Goal: Information Seeking & Learning: Learn about a topic

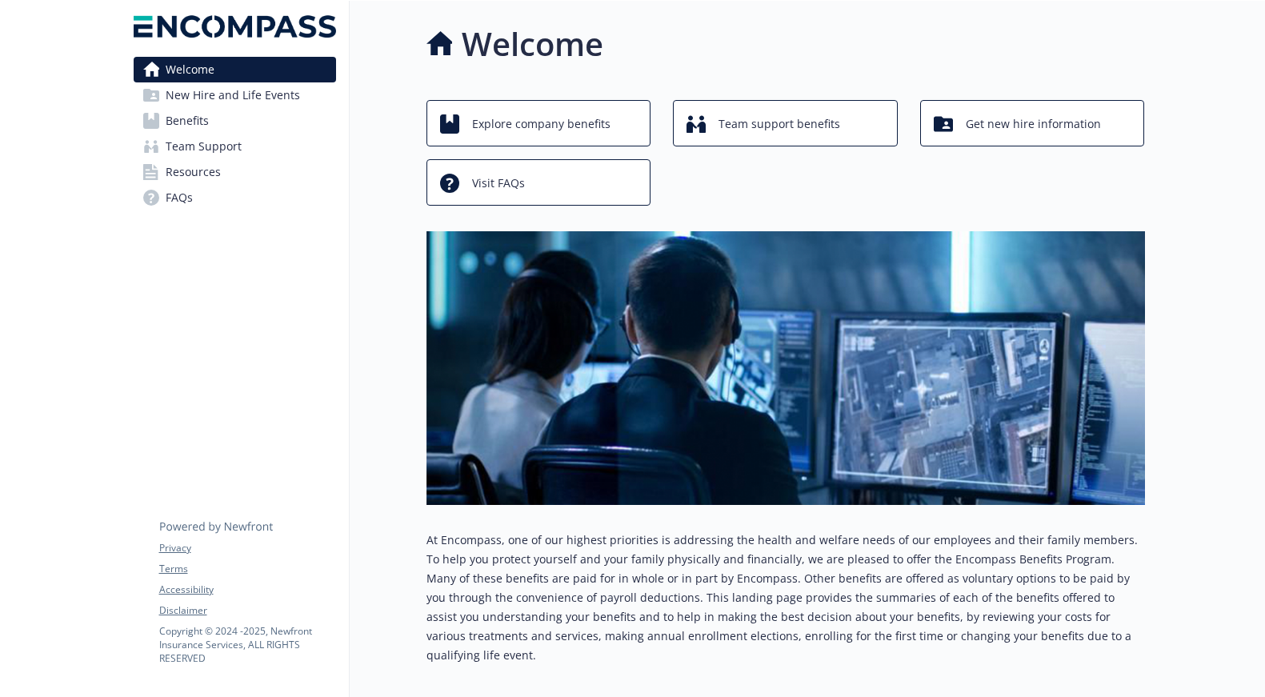
click at [185, 177] on span "Resources" at bounding box center [193, 172] width 55 height 26
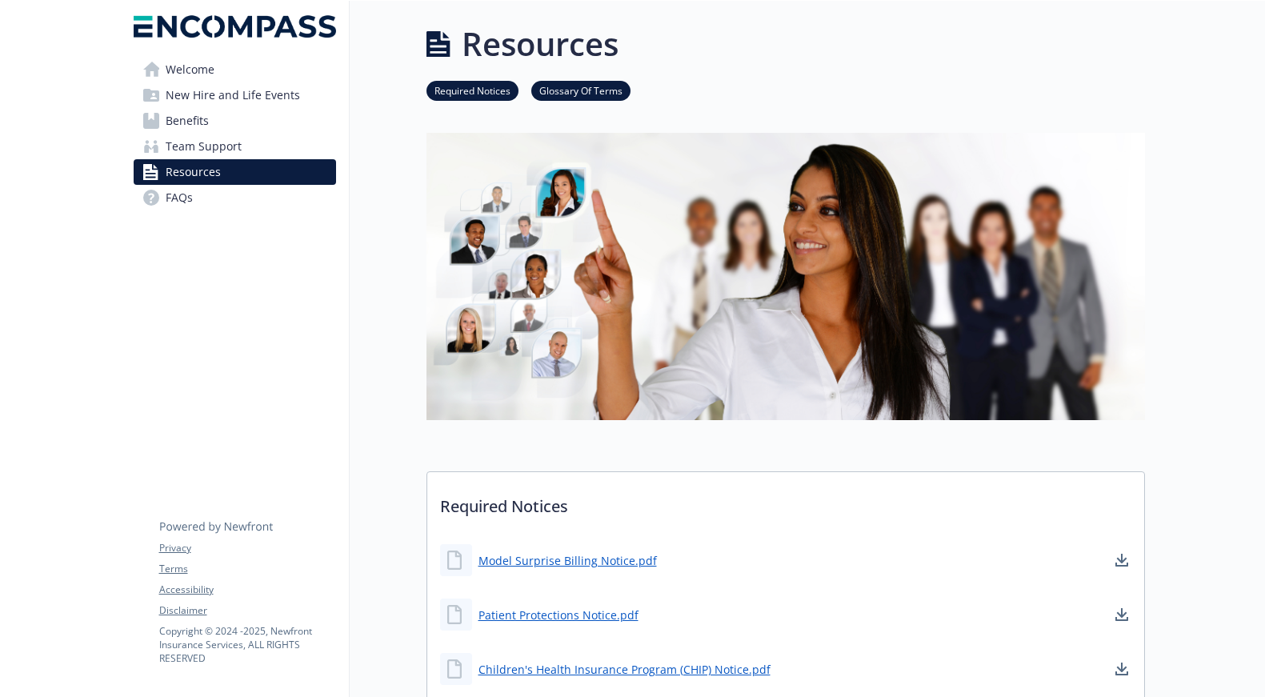
click at [190, 117] on span "Benefits" at bounding box center [187, 121] width 43 height 26
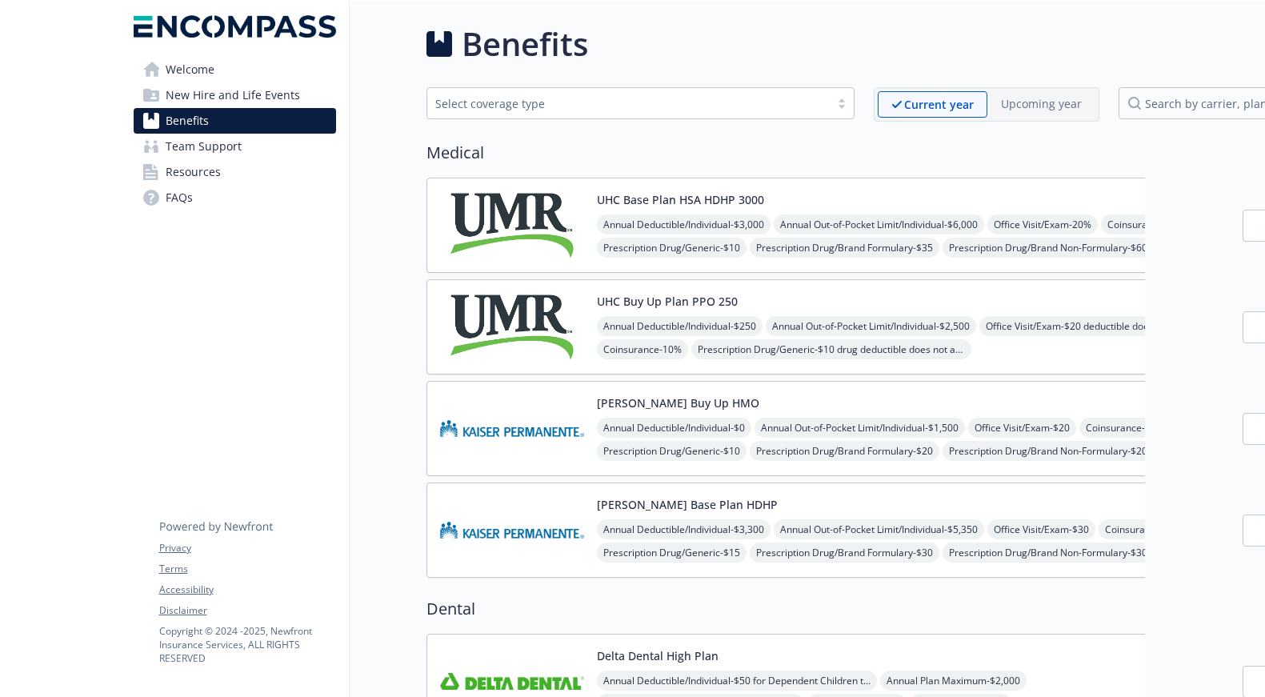
click at [213, 150] on span "Team Support" at bounding box center [204, 147] width 76 height 26
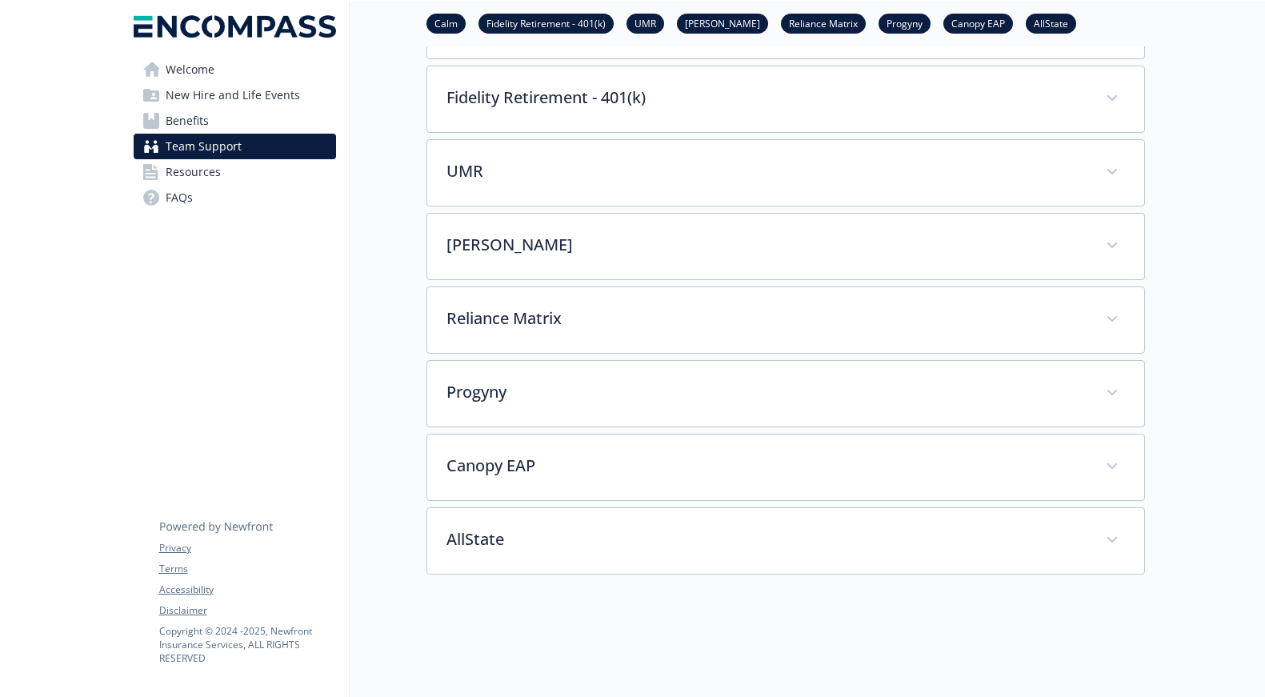
scroll to position [319, 0]
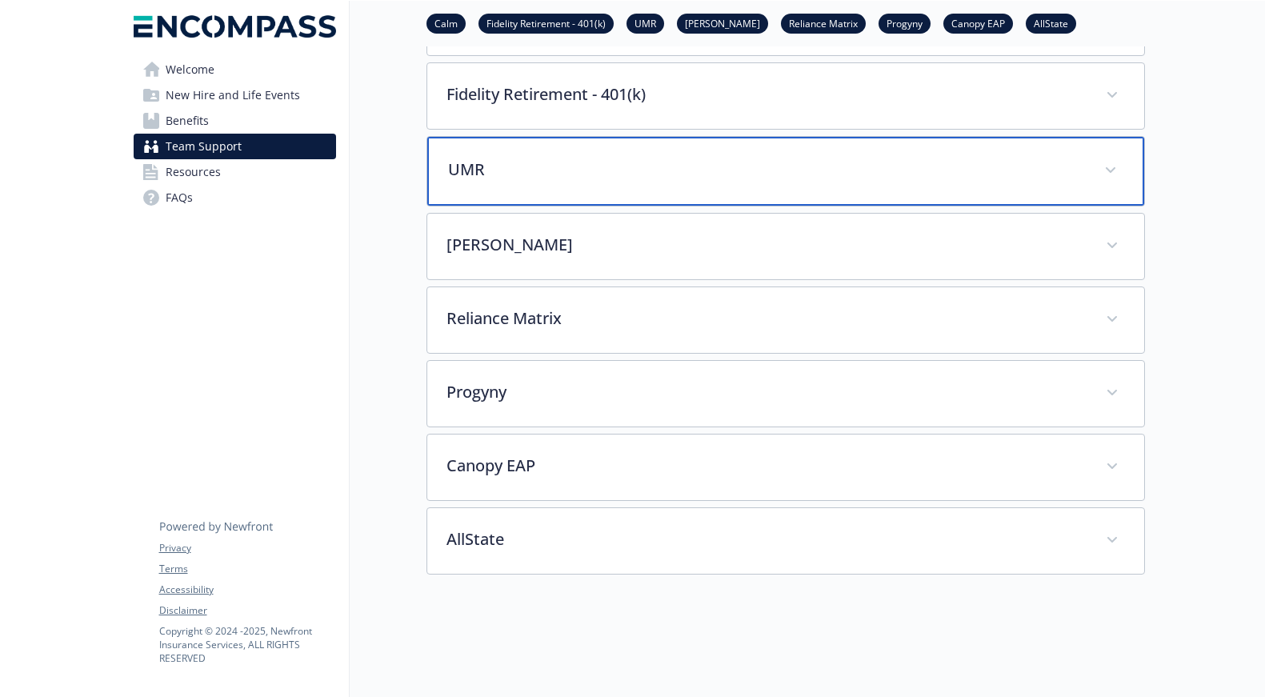
click at [1118, 170] on span at bounding box center [1111, 171] width 26 height 26
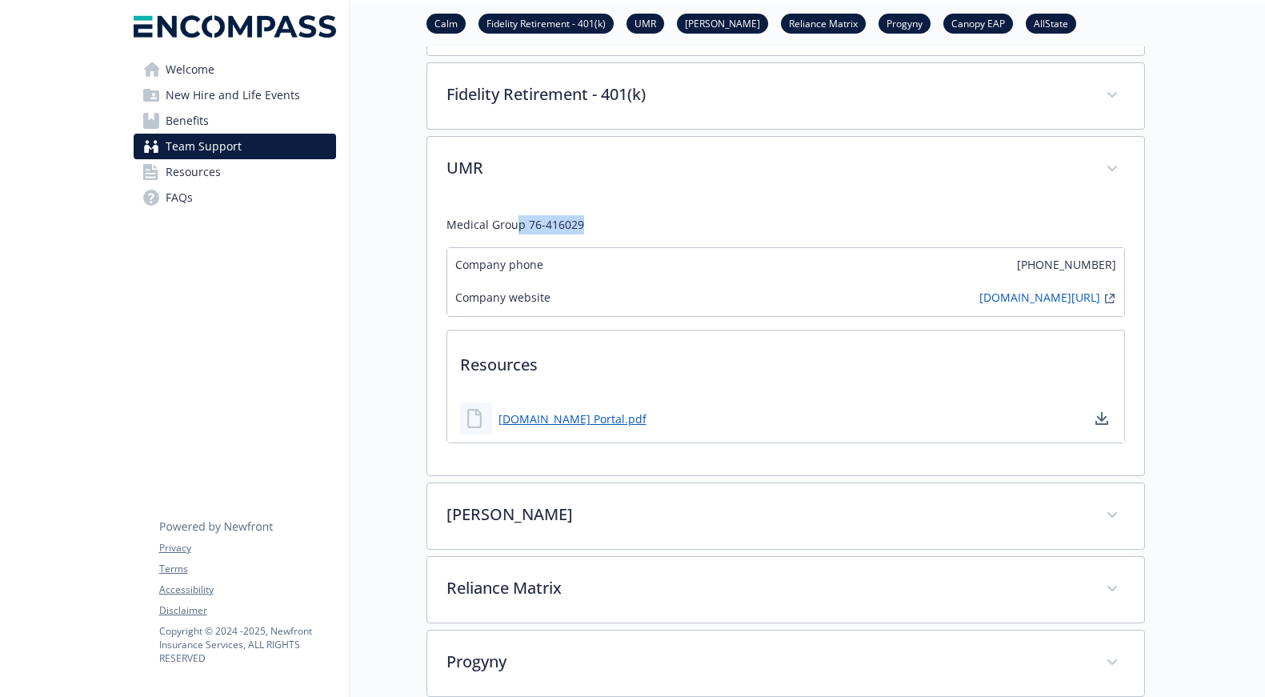
drag, startPoint x: 599, startPoint y: 222, endPoint x: 514, endPoint y: 222, distance: 84.8
click at [514, 222] on p "Medical Group 76-416029" at bounding box center [785, 224] width 678 height 19
click at [513, 222] on p "Medical Group 76-416029" at bounding box center [785, 224] width 678 height 19
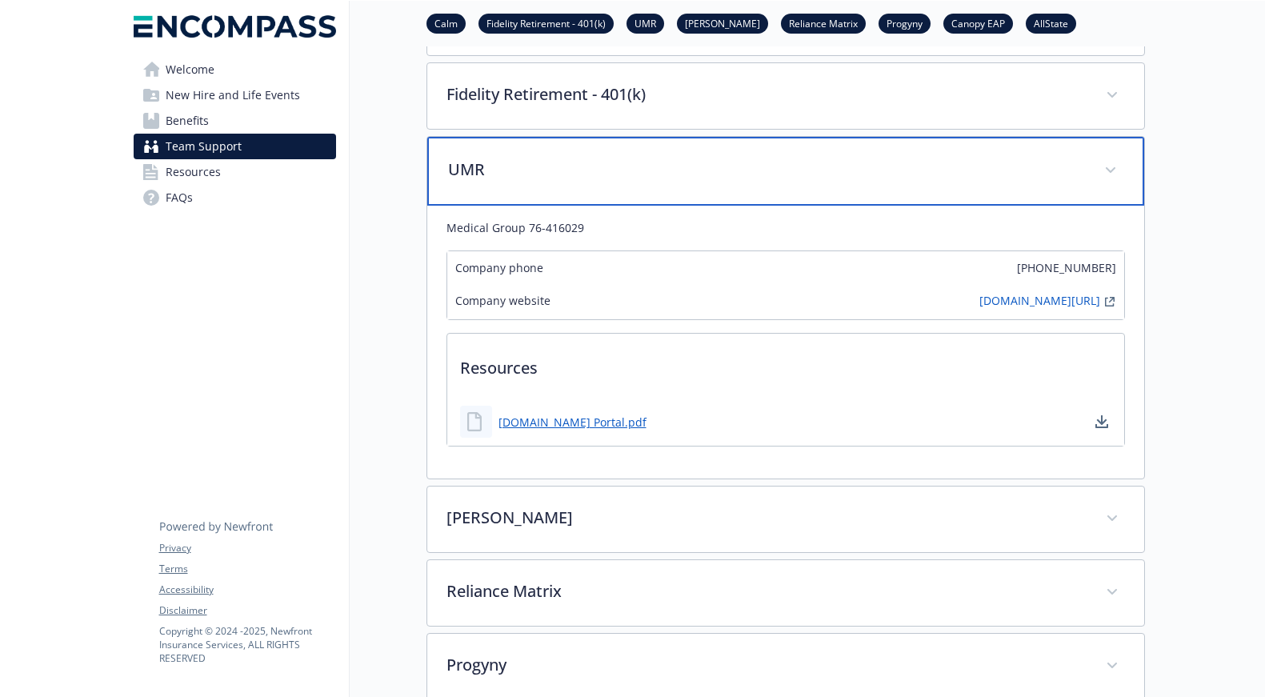
click at [1106, 168] on span at bounding box center [1111, 171] width 26 height 26
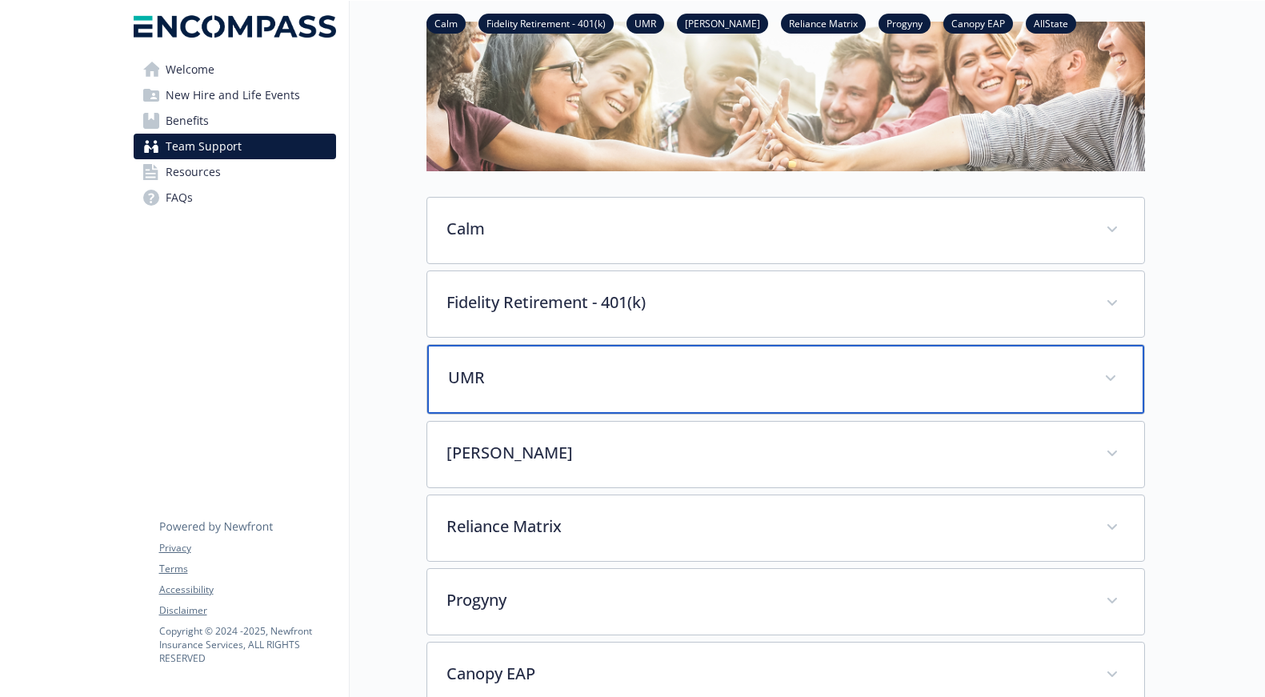
scroll to position [0, 0]
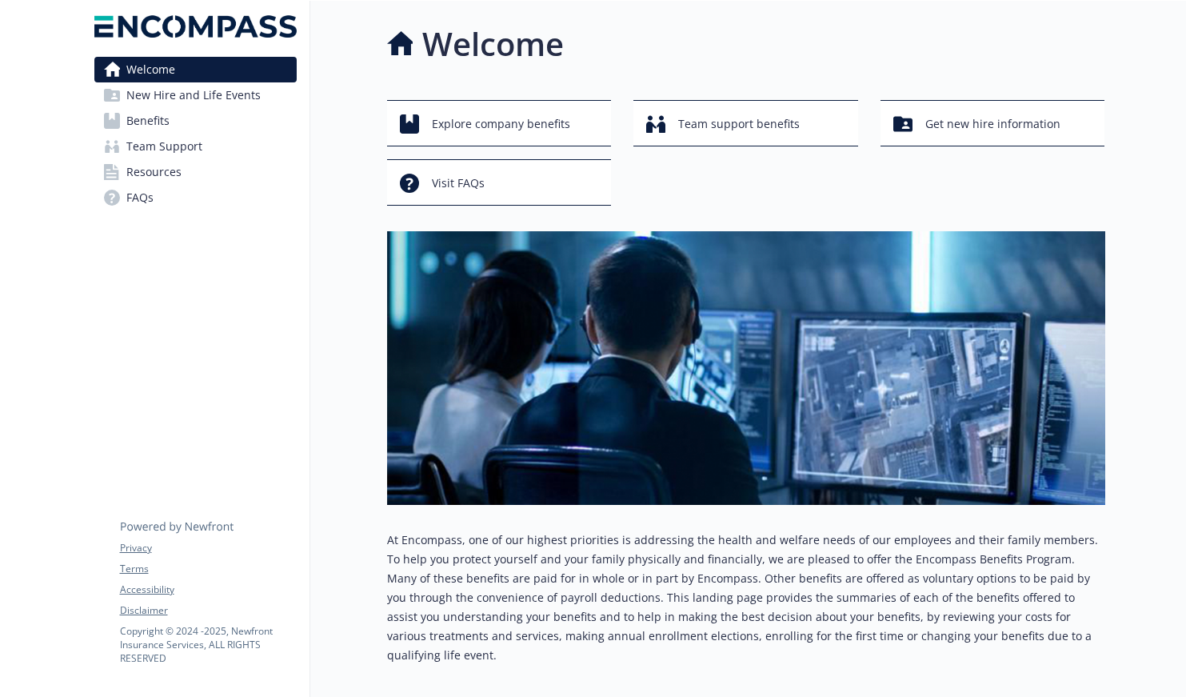
click at [169, 154] on span "Team Support" at bounding box center [164, 147] width 76 height 26
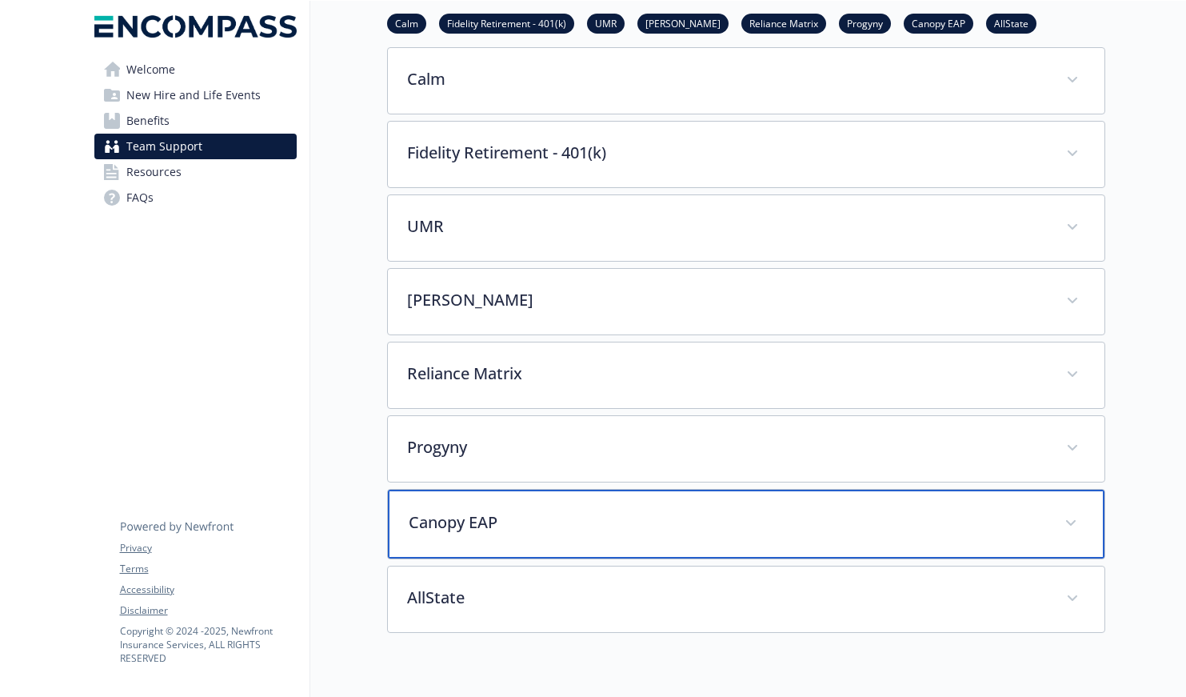
click at [456, 513] on p "Canopy EAP" at bounding box center [727, 522] width 637 height 24
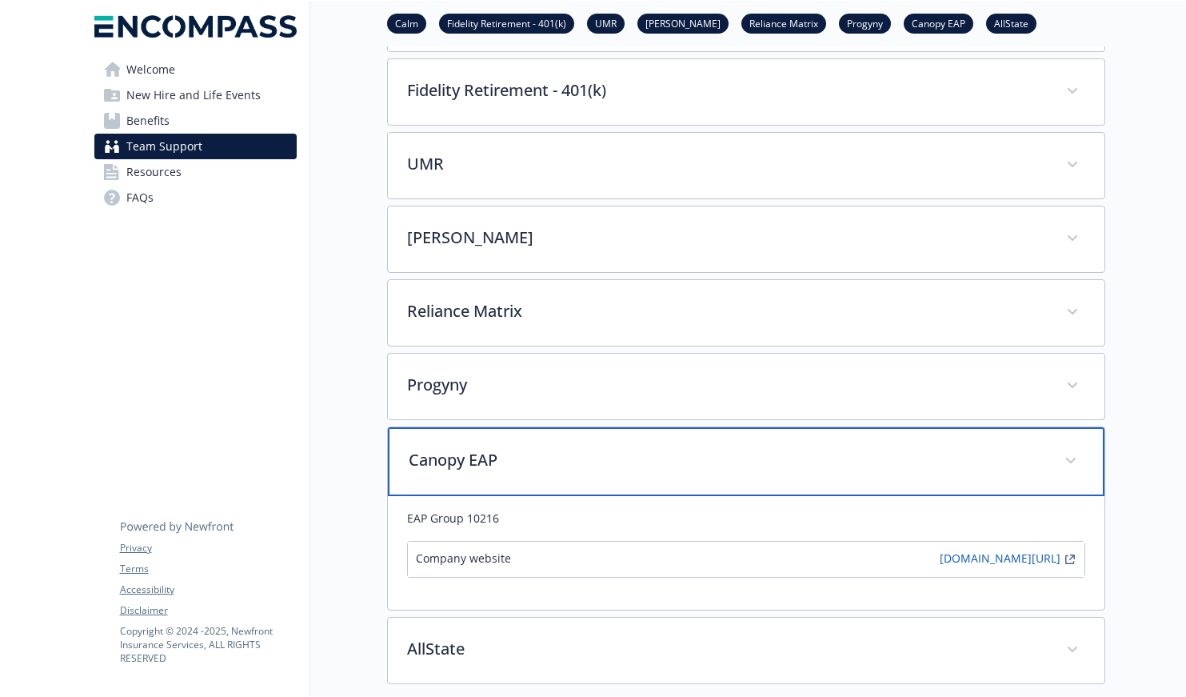
scroll to position [510, 0]
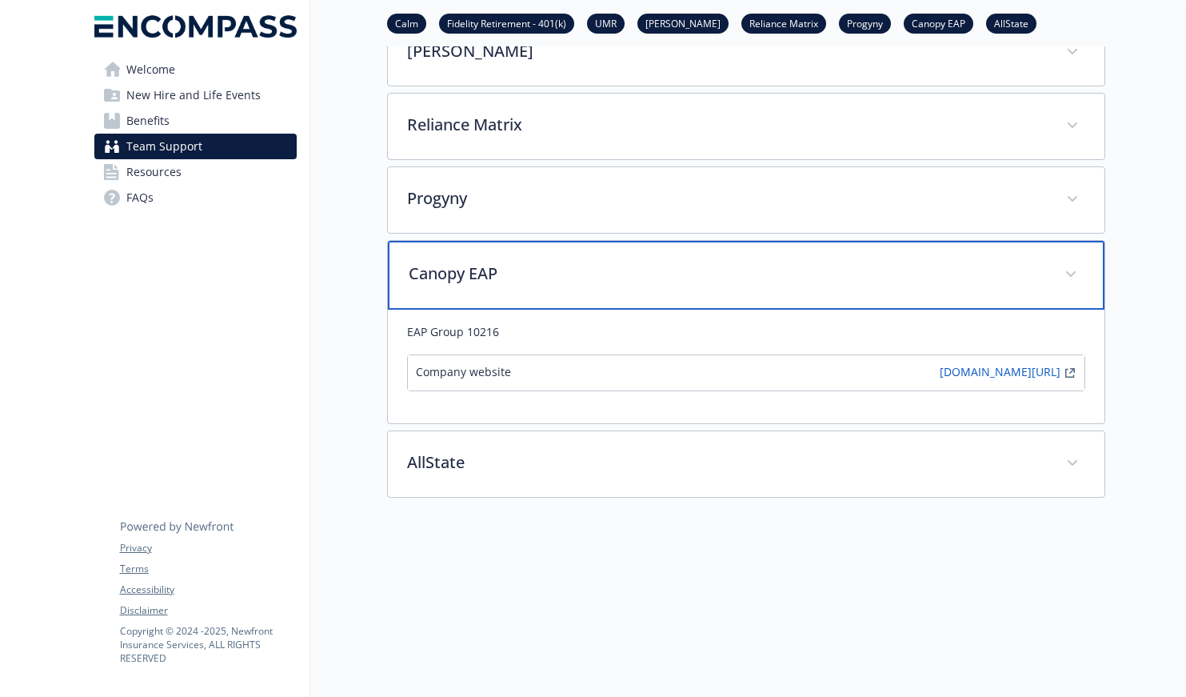
click at [1065, 276] on span at bounding box center [1071, 275] width 26 height 26
